Goal: Information Seeking & Learning: Check status

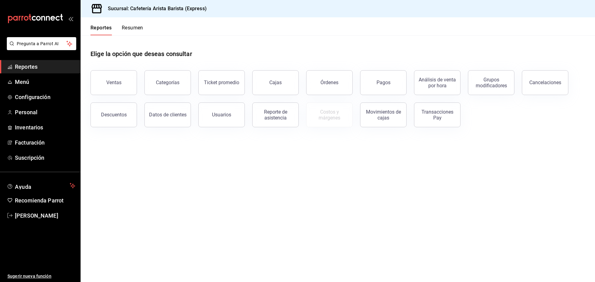
click at [136, 30] on button "Resumen" at bounding box center [132, 30] width 21 height 11
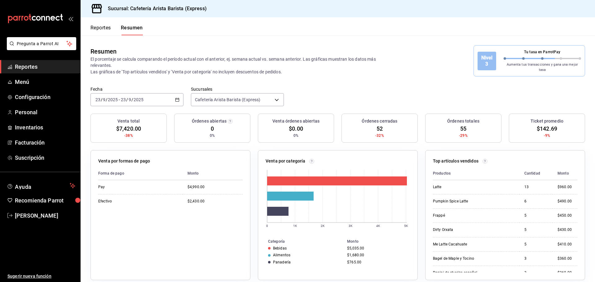
click at [105, 31] on button "Reportes" at bounding box center [101, 30] width 20 height 11
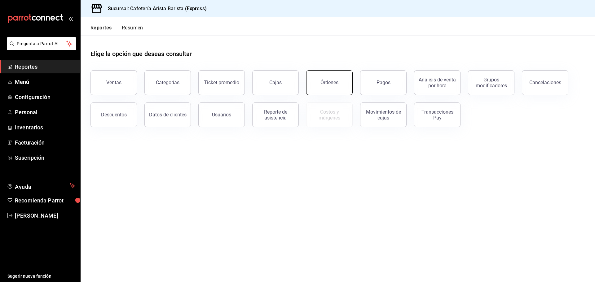
click at [329, 91] on button "Órdenes" at bounding box center [329, 82] width 47 height 25
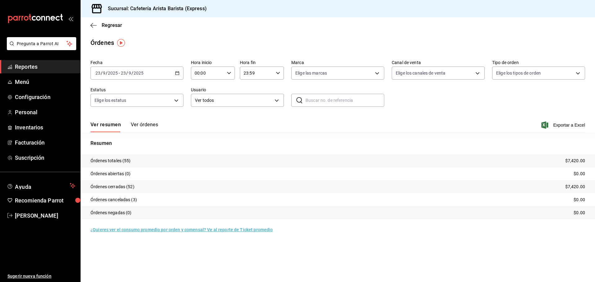
click at [149, 128] on button "Ver órdenes" at bounding box center [144, 127] width 27 height 11
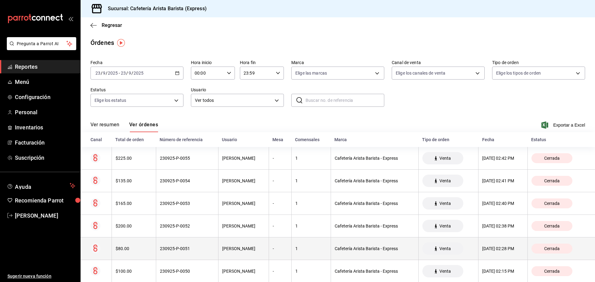
click at [218, 247] on th "[PERSON_NAME]" at bounding box center [243, 249] width 51 height 23
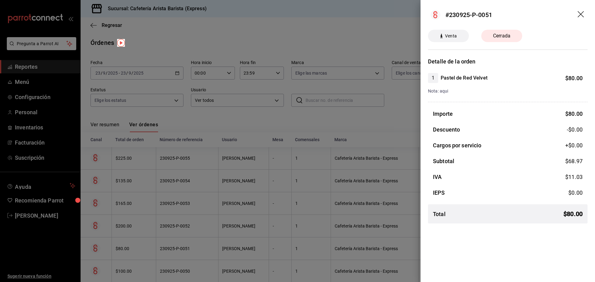
click at [204, 247] on div at bounding box center [297, 141] width 595 height 282
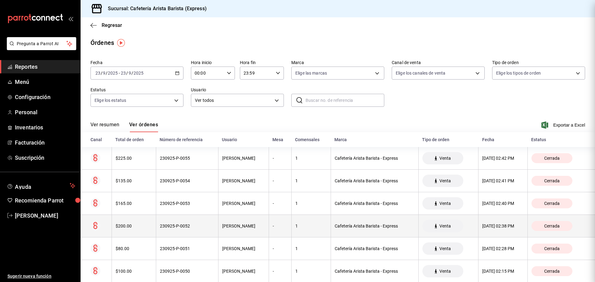
click at [196, 227] on div "230925-P-0052" at bounding box center [187, 226] width 55 height 5
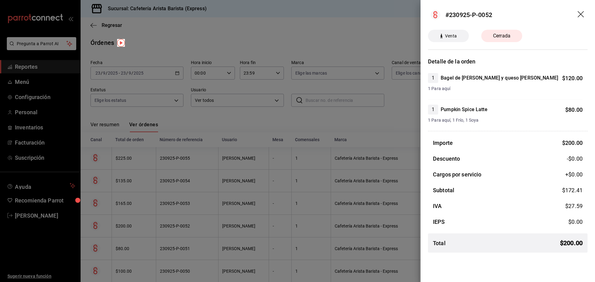
click at [196, 227] on div at bounding box center [297, 141] width 595 height 282
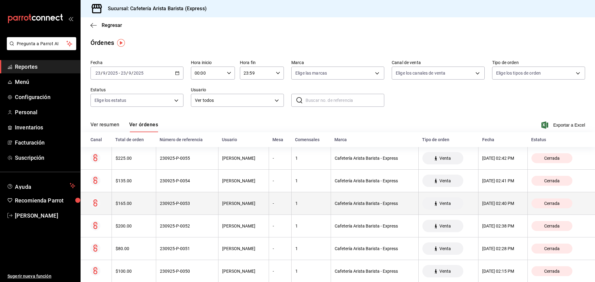
click at [198, 201] on th "230925-P-0053" at bounding box center [187, 204] width 62 height 23
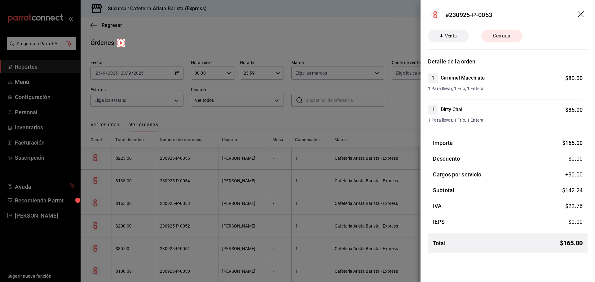
click at [198, 201] on div at bounding box center [297, 141] width 595 height 282
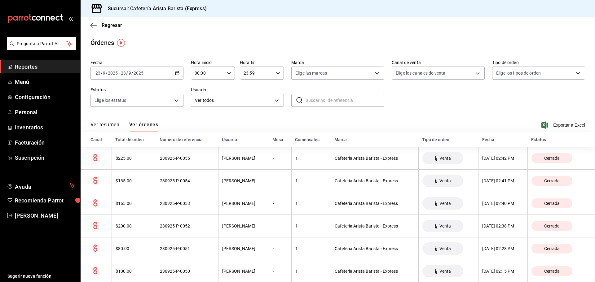
click at [198, 181] on div "230925-P-0054" at bounding box center [187, 181] width 55 height 5
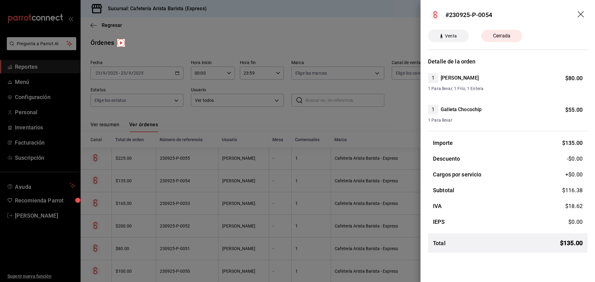
click at [197, 181] on div at bounding box center [297, 141] width 595 height 282
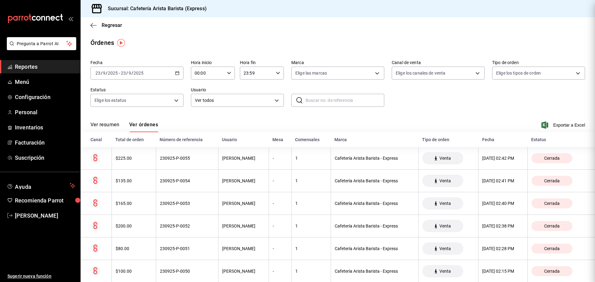
click at [198, 165] on th "230925-P-0055" at bounding box center [187, 158] width 62 height 23
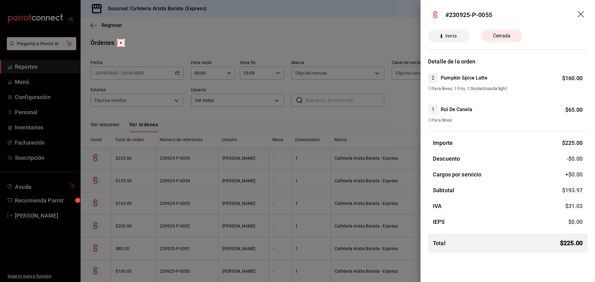
click at [198, 174] on div at bounding box center [297, 141] width 595 height 282
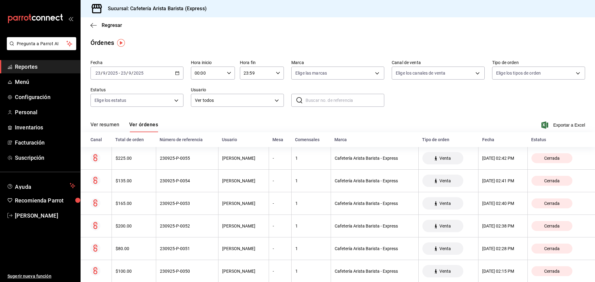
click at [314, 102] on input "text" at bounding box center [345, 100] width 79 height 12
click at [405, 106] on div "Fecha [DATE] [DATE] - [DATE] [DATE] Hora inicio 00:00 Hora inicio Hora fin 23:5…" at bounding box center [338, 85] width 495 height 57
click at [113, 124] on button "Ver resumen" at bounding box center [105, 127] width 29 height 11
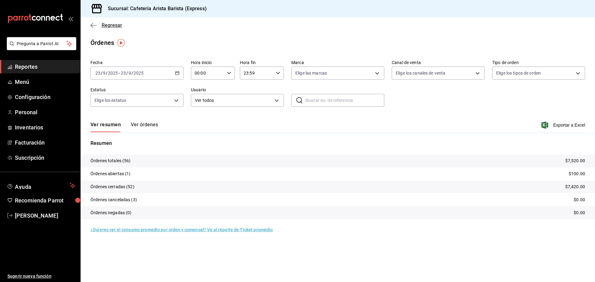
click at [117, 27] on span "Regresar" at bounding box center [112, 25] width 20 height 6
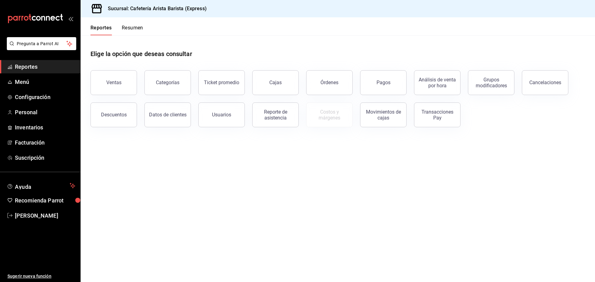
click at [127, 30] on button "Resumen" at bounding box center [132, 30] width 21 height 11
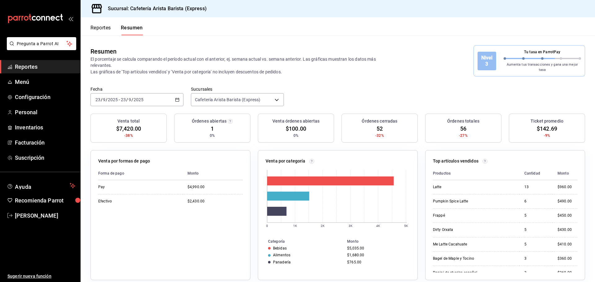
click at [109, 29] on button "Reportes" at bounding box center [101, 30] width 20 height 11
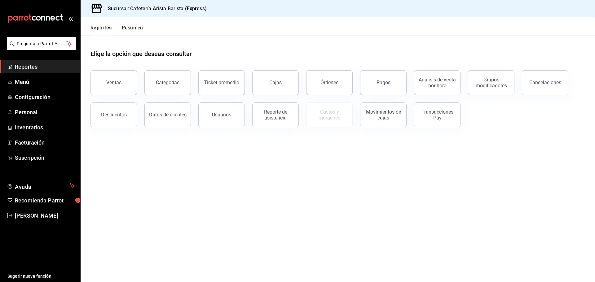
click at [128, 28] on button "Resumen" at bounding box center [132, 30] width 21 height 11
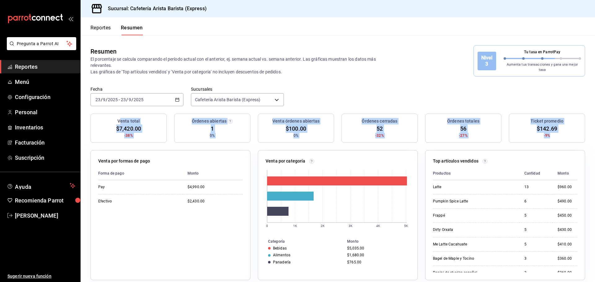
drag, startPoint x: 119, startPoint y: 118, endPoint x: 473, endPoint y: 132, distance: 353.8
click at [547, 135] on div "Venta total $7,420.00 -38% Órdenes abiertas 1 0% Venta órdenes abiertas $100.00…" at bounding box center [338, 132] width 495 height 37
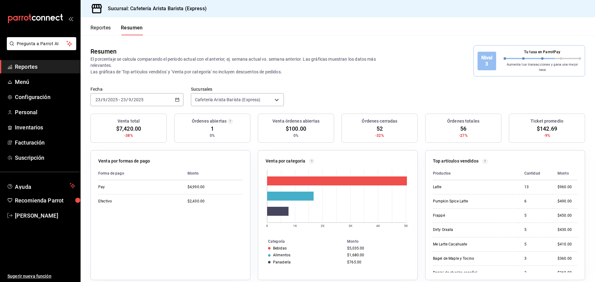
click at [116, 118] on div "Venta total" at bounding box center [128, 121] width 71 height 7
click at [108, 34] on button "Reportes" at bounding box center [101, 30] width 20 height 11
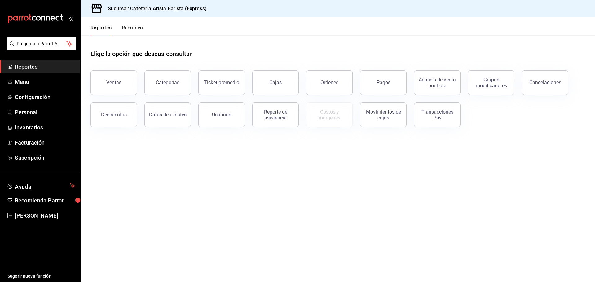
click at [128, 30] on button "Resumen" at bounding box center [132, 30] width 21 height 11
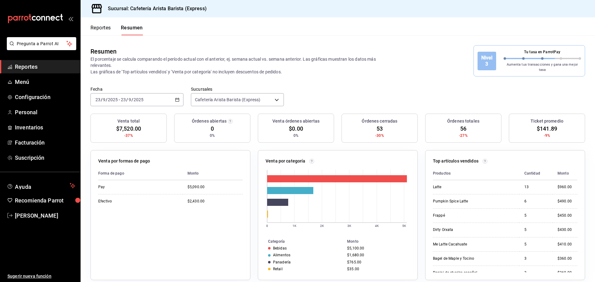
click at [110, 28] on button "Reportes" at bounding box center [101, 30] width 20 height 11
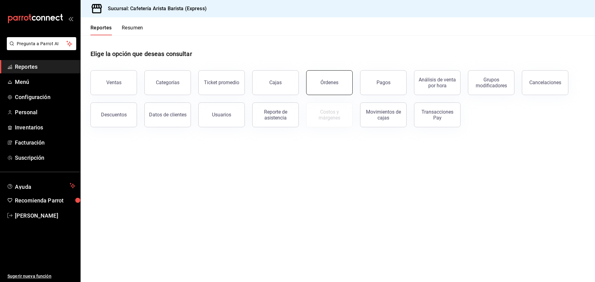
click at [347, 85] on button "Órdenes" at bounding box center [329, 82] width 47 height 25
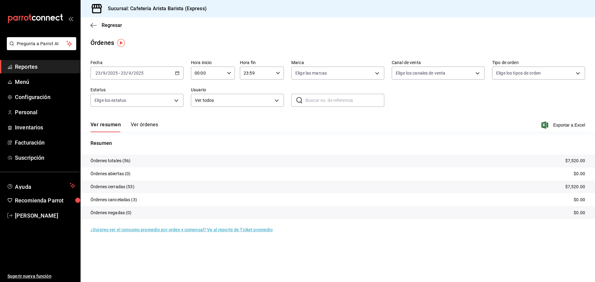
click at [139, 125] on button "Ver órdenes" at bounding box center [144, 127] width 27 height 11
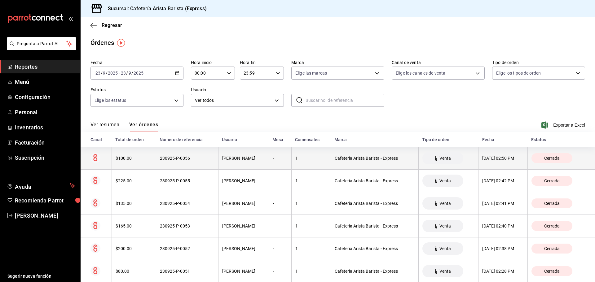
click at [135, 160] on div "$100.00" at bounding box center [134, 158] width 37 height 5
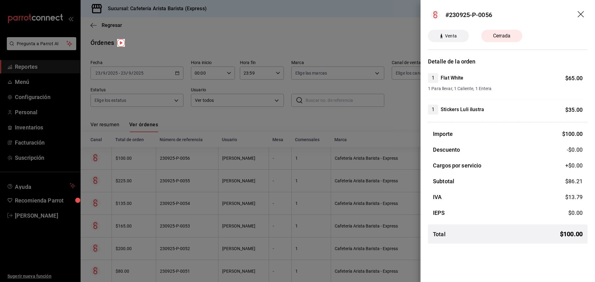
click at [257, 158] on div at bounding box center [297, 141] width 595 height 282
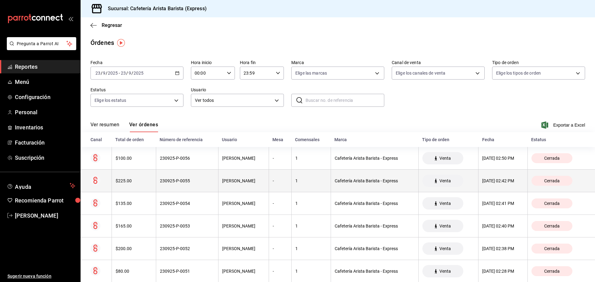
click at [201, 178] on th "230925-P-0055" at bounding box center [187, 181] width 62 height 23
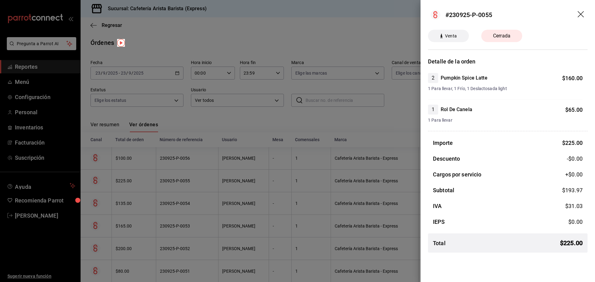
click at [198, 184] on div at bounding box center [297, 141] width 595 height 282
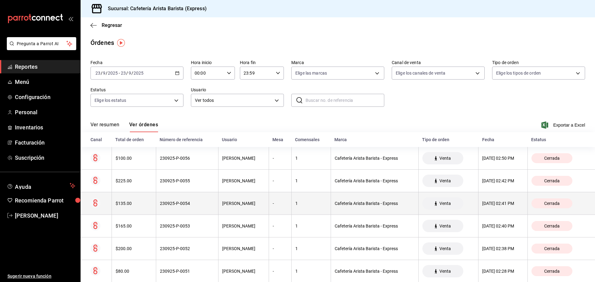
click at [185, 199] on th "230925-P-0054" at bounding box center [187, 204] width 62 height 23
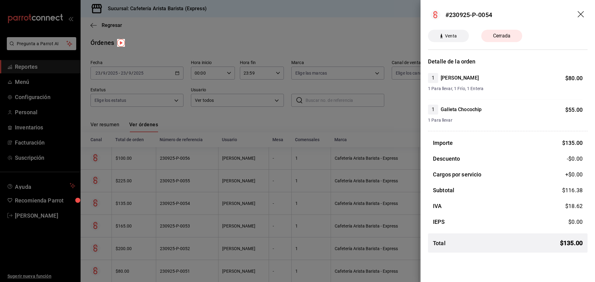
drag, startPoint x: 265, startPoint y: 179, endPoint x: 259, endPoint y: 182, distance: 7.2
click at [265, 179] on div at bounding box center [297, 141] width 595 height 282
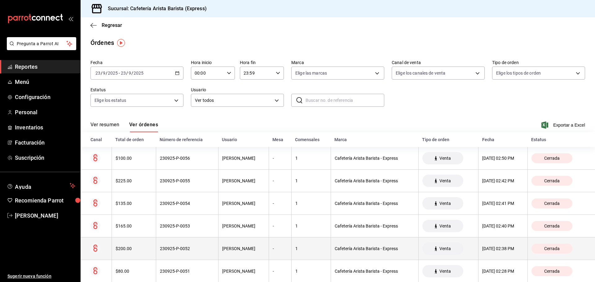
click at [137, 251] on div "$200.00" at bounding box center [134, 248] width 37 height 5
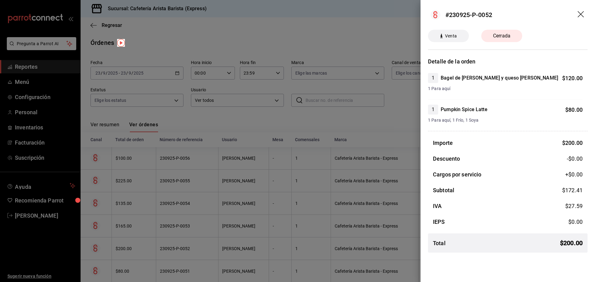
click at [137, 251] on div at bounding box center [297, 141] width 595 height 282
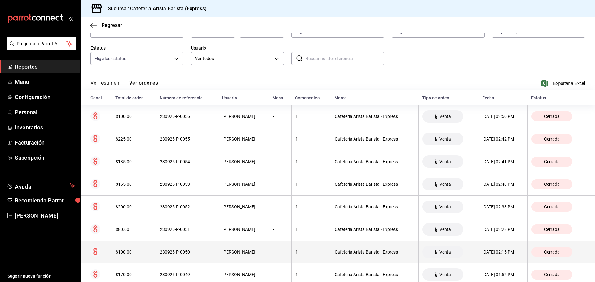
scroll to position [62, 0]
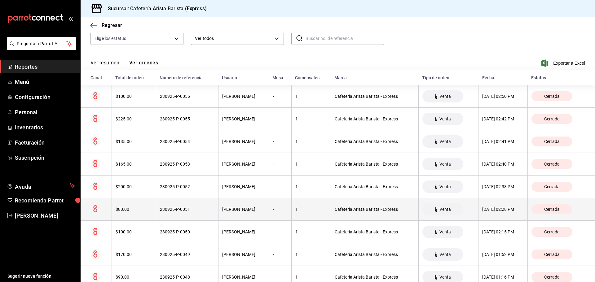
click at [146, 214] on th "$80.00" at bounding box center [134, 209] width 44 height 23
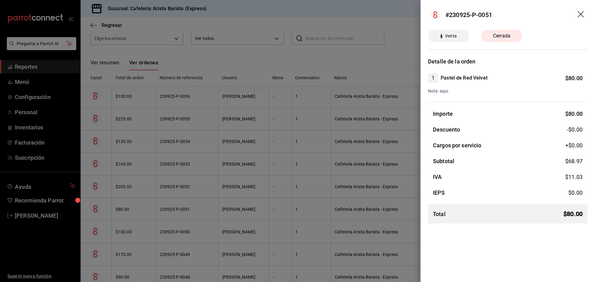
click at [146, 214] on div at bounding box center [297, 141] width 595 height 282
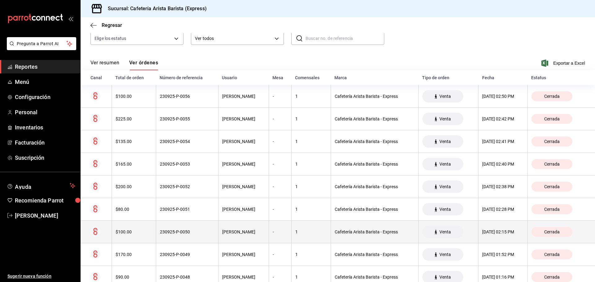
click at [144, 230] on th "$100.00" at bounding box center [134, 232] width 44 height 23
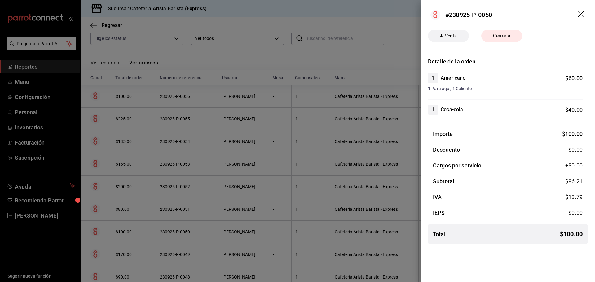
click at [323, 167] on div at bounding box center [297, 141] width 595 height 282
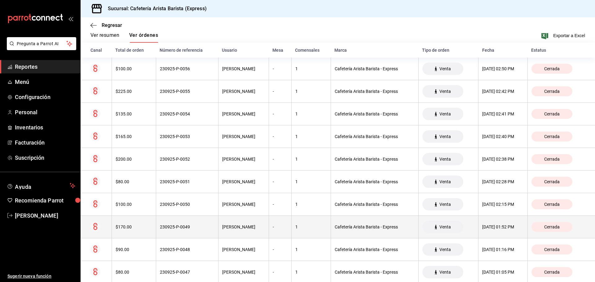
scroll to position [93, 0]
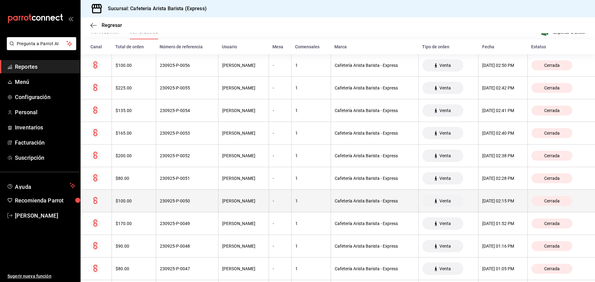
click at [218, 202] on th "[PERSON_NAME]" at bounding box center [243, 201] width 51 height 23
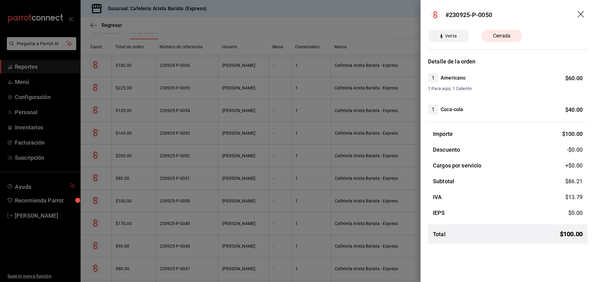
click at [203, 202] on div at bounding box center [297, 141] width 595 height 282
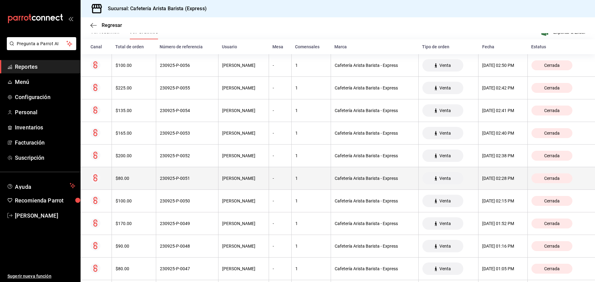
click at [222, 181] on div "[PERSON_NAME]" at bounding box center [243, 178] width 43 height 5
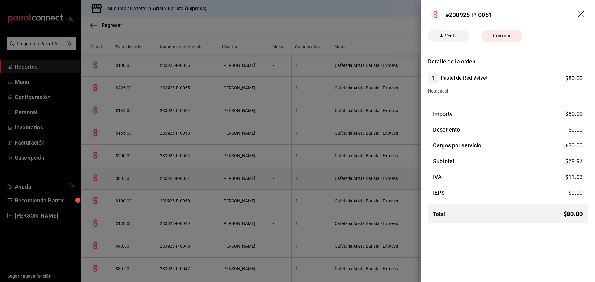
click at [211, 181] on div at bounding box center [297, 141] width 595 height 282
